Goal: Task Accomplishment & Management: Manage account settings

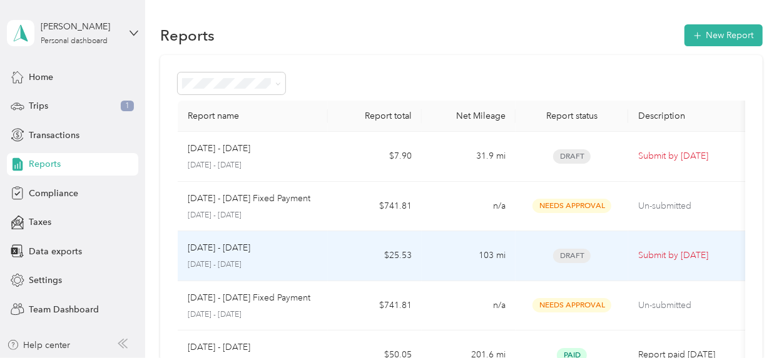
click at [288, 278] on td "Aug 1 - 31, 2025 August 1 - 31, 2025" at bounding box center [253, 256] width 150 height 50
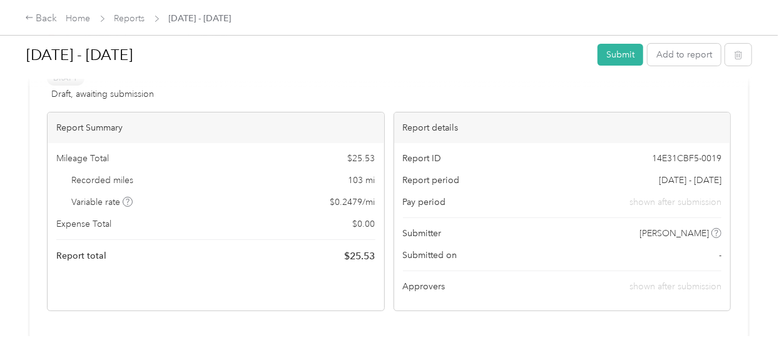
scroll to position [166, 0]
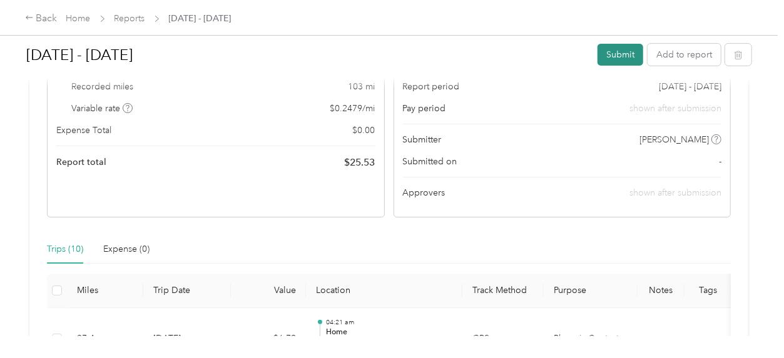
click at [611, 55] on button "Submit" at bounding box center [620, 55] width 46 height 22
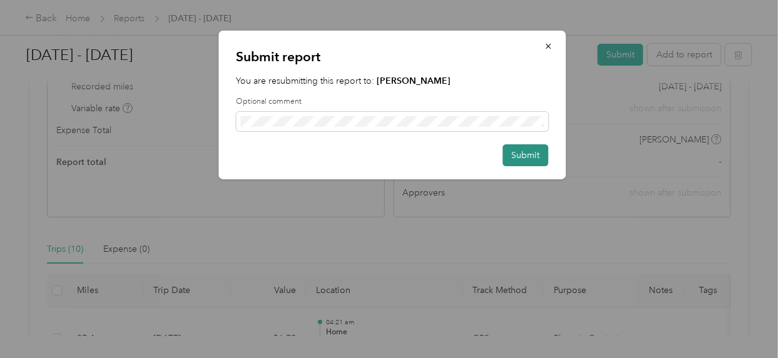
click at [510, 159] on button "Submit" at bounding box center [525, 155] width 46 height 22
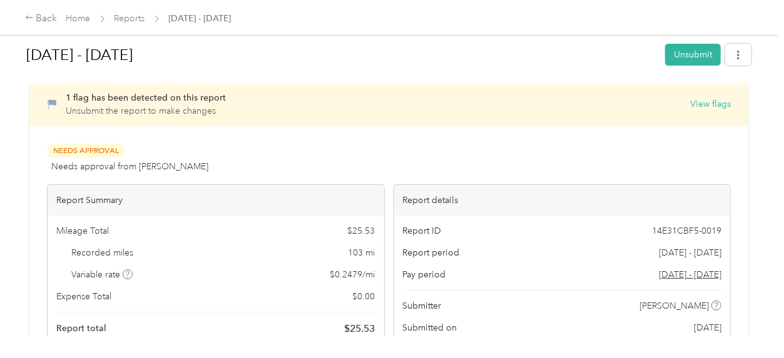
scroll to position [0, 0]
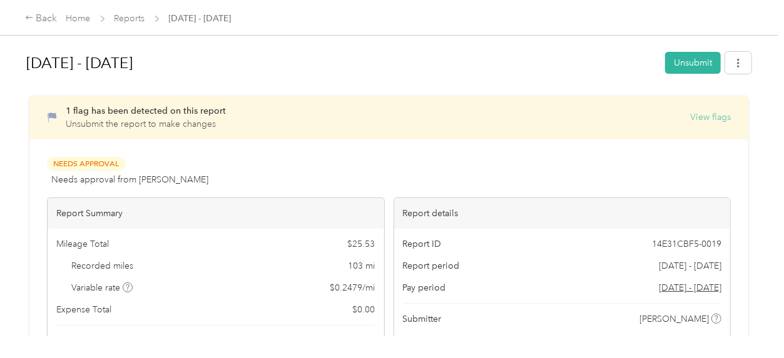
click at [716, 116] on button "View flags" at bounding box center [710, 117] width 41 height 13
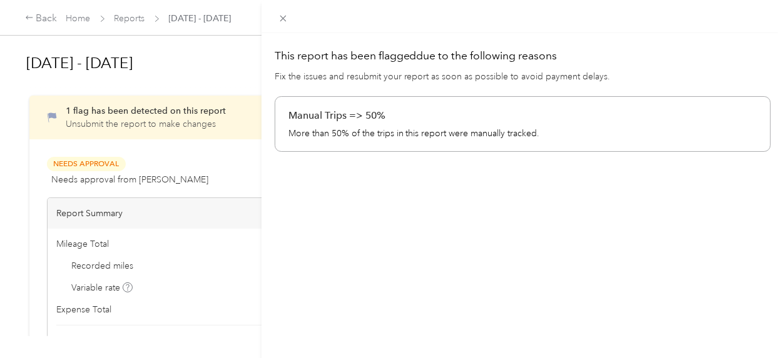
click at [201, 66] on div "This report has been flagged due to the following reasons Fix the issues and re…" at bounding box center [392, 179] width 784 height 358
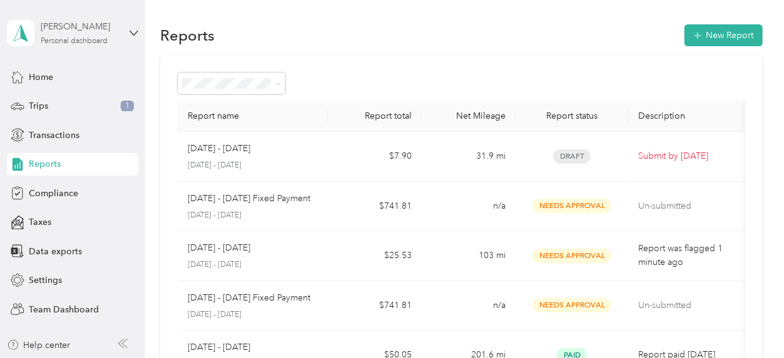
click at [83, 29] on div "[PERSON_NAME]" at bounding box center [80, 26] width 78 height 13
click at [65, 98] on div "Team dashboard" at bounding box center [51, 102] width 67 height 13
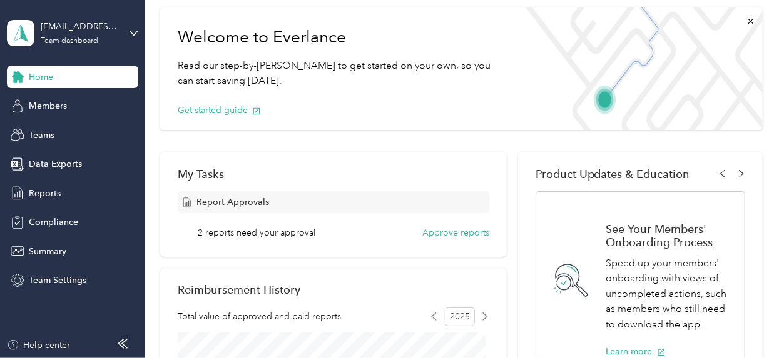
scroll to position [83, 0]
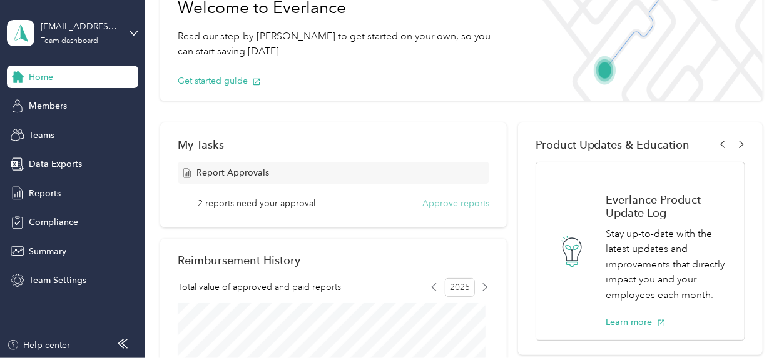
click at [451, 201] on button "Approve reports" at bounding box center [455, 203] width 67 height 13
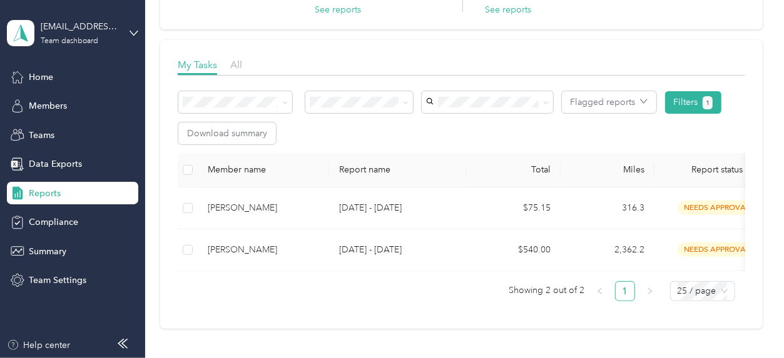
scroll to position [253, 0]
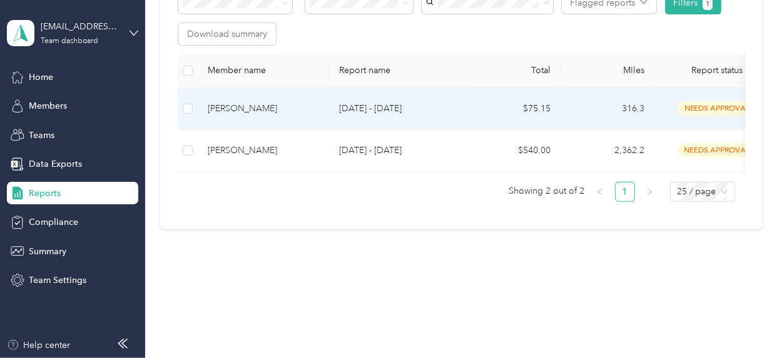
click at [208, 102] on div "[PERSON_NAME]" at bounding box center [263, 109] width 111 height 14
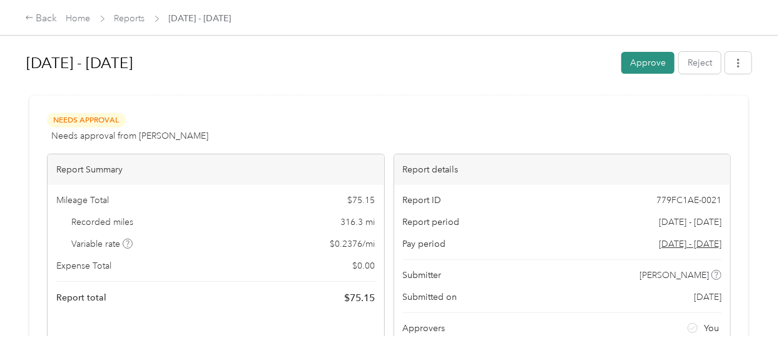
click at [644, 70] on button "Approve" at bounding box center [647, 63] width 53 height 22
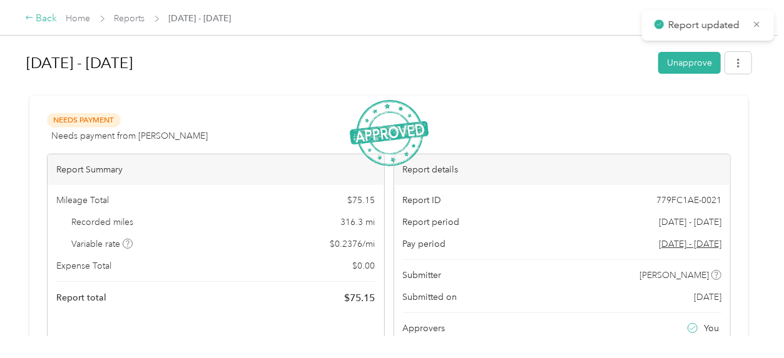
click at [34, 18] on div "Back" at bounding box center [41, 18] width 33 height 15
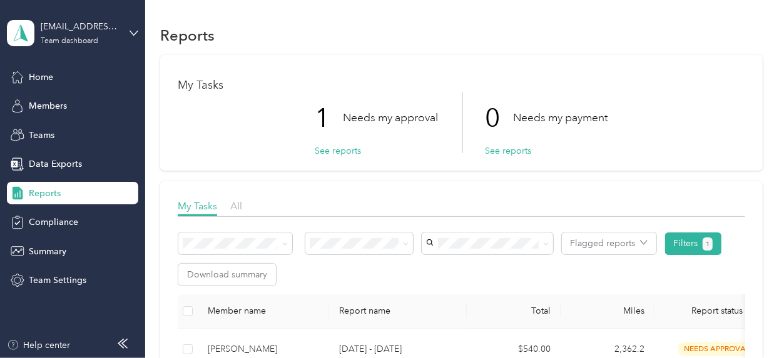
scroll to position [211, 0]
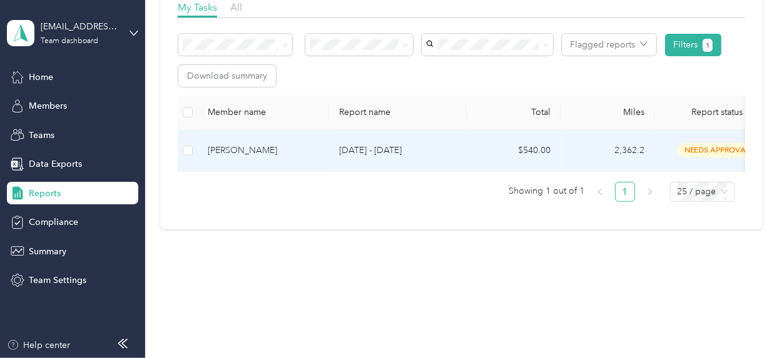
click at [231, 144] on div "[PERSON_NAME]" at bounding box center [263, 151] width 111 height 14
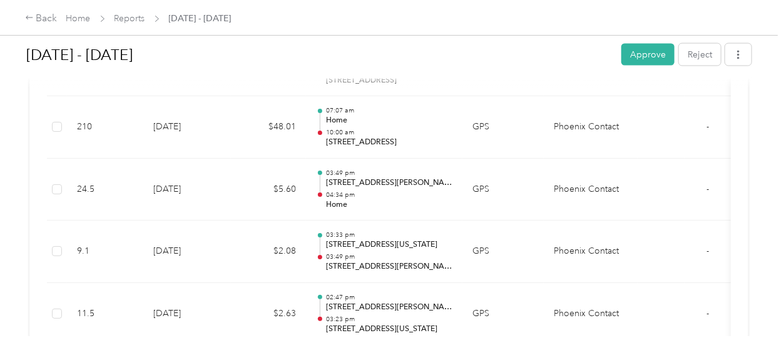
scroll to position [3503, 0]
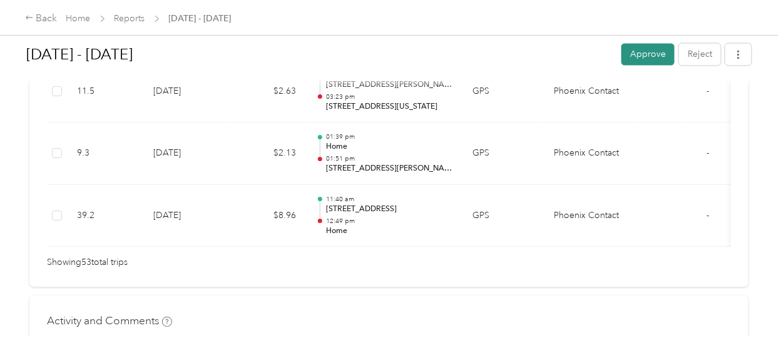
click at [639, 56] on button "Approve" at bounding box center [647, 55] width 53 height 22
